Goal: Information Seeking & Learning: Learn about a topic

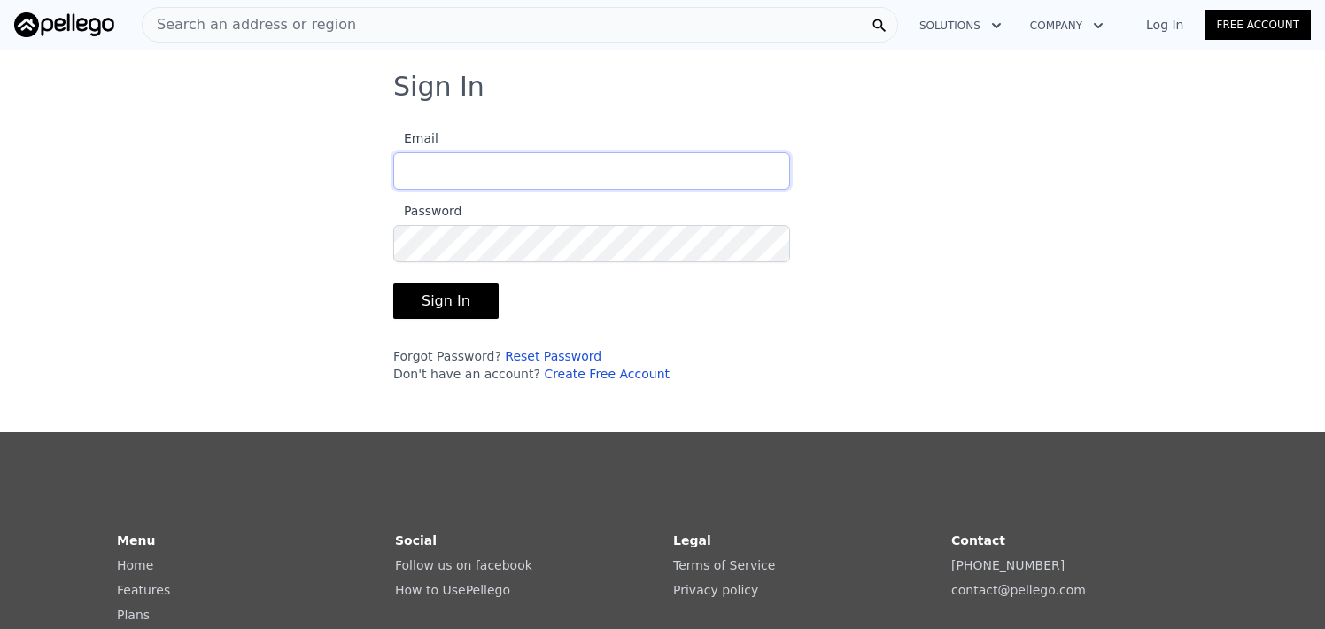
type input "[EMAIL_ADDRESS][DOMAIN_NAME]"
click at [461, 298] on button "Sign In" at bounding box center [445, 300] width 105 height 35
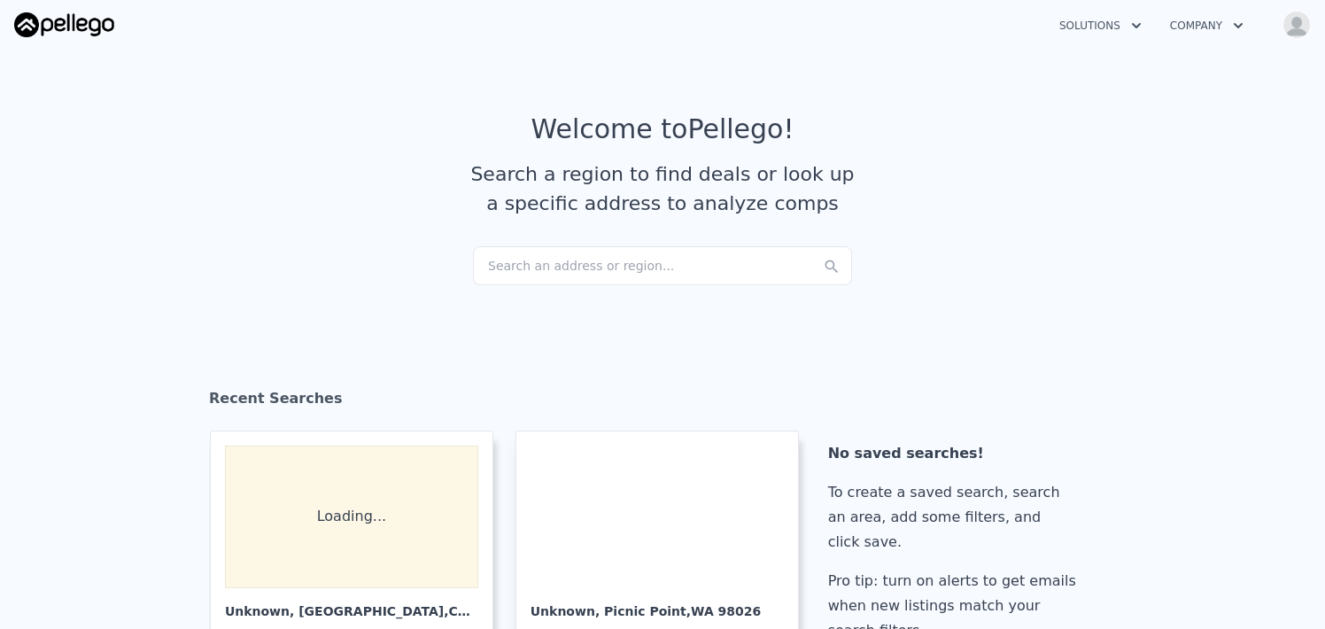
checkbox input "true"
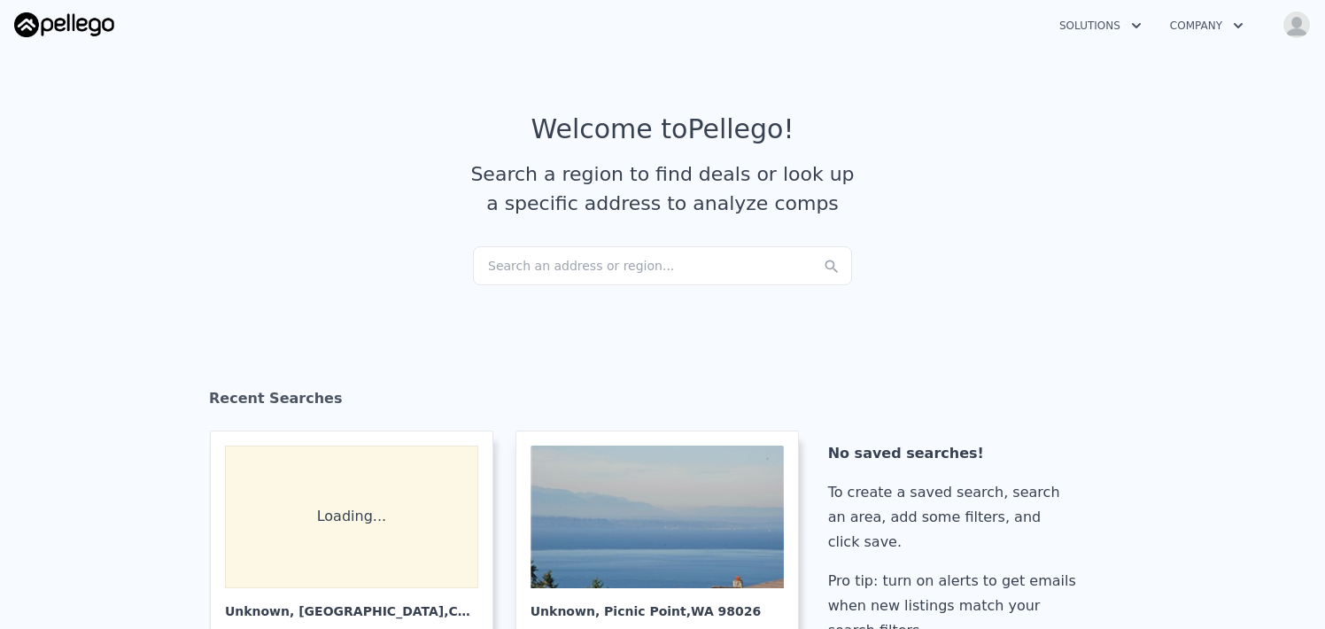
click at [492, 260] on div "Search an address or region..." at bounding box center [662, 265] width 379 height 39
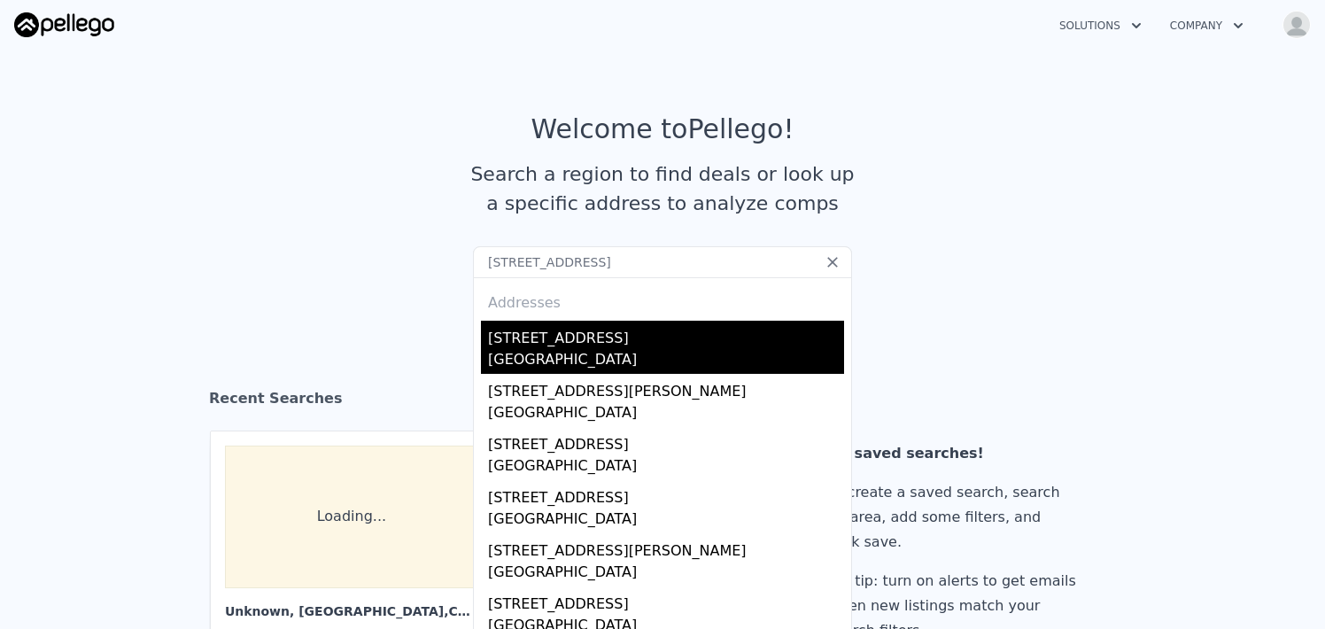
type input "[STREET_ADDRESS]"
click at [488, 353] on div "[GEOGRAPHIC_DATA]" at bounding box center [666, 361] width 356 height 25
